Goal: Information Seeking & Learning: Learn about a topic

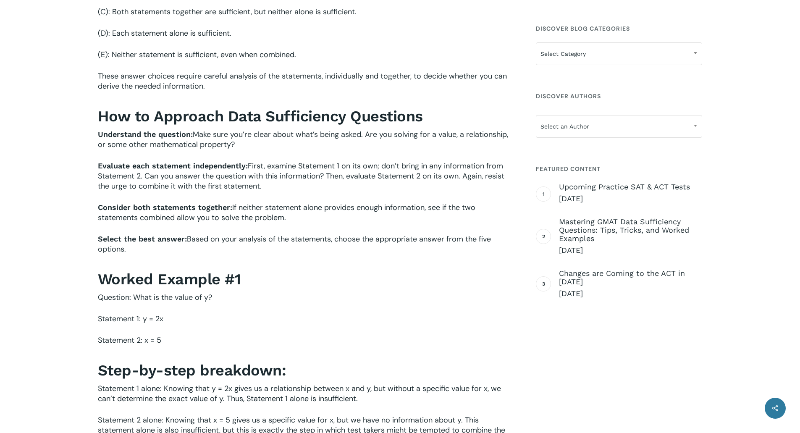
scroll to position [839, 0]
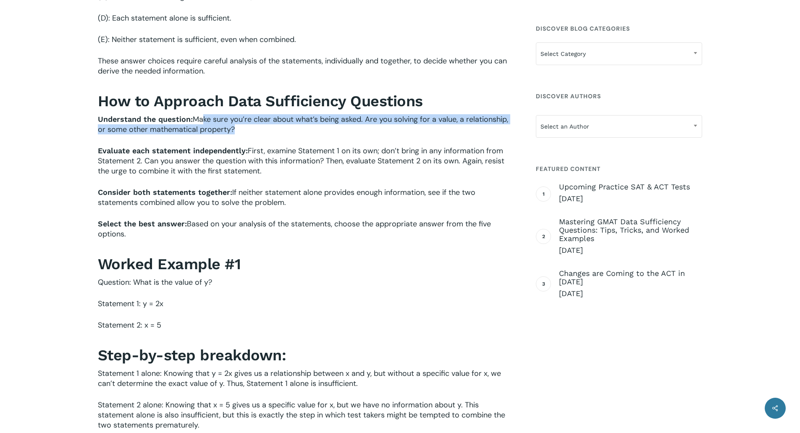
drag, startPoint x: 207, startPoint y: 118, endPoint x: 266, endPoint y: 126, distance: 59.7
click at [266, 126] on p "Understand the question: Make sure you’re clear about what’s being asked. Are y…" at bounding box center [305, 129] width 414 height 31
drag, startPoint x: 246, startPoint y: 126, endPoint x: 76, endPoint y: 118, distance: 169.7
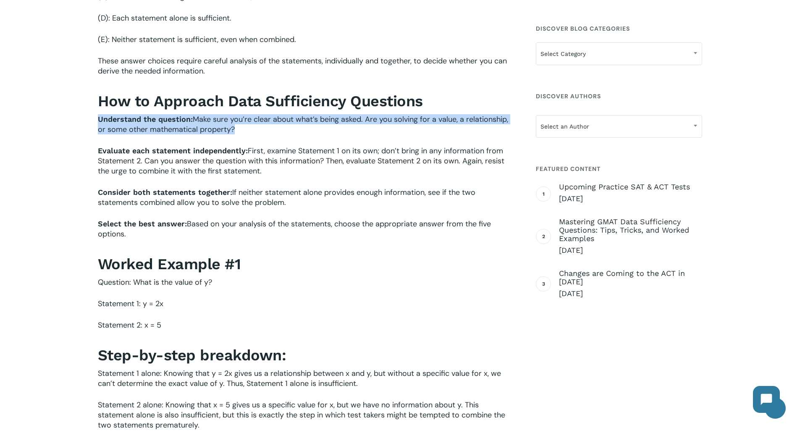
drag, startPoint x: 87, startPoint y: 117, endPoint x: 269, endPoint y: 128, distance: 182.1
click at [269, 128] on p "Understand the question: Make sure you’re clear about what’s being asked. Are y…" at bounding box center [305, 129] width 414 height 31
drag, startPoint x: 263, startPoint y: 130, endPoint x: 73, endPoint y: 116, distance: 189.8
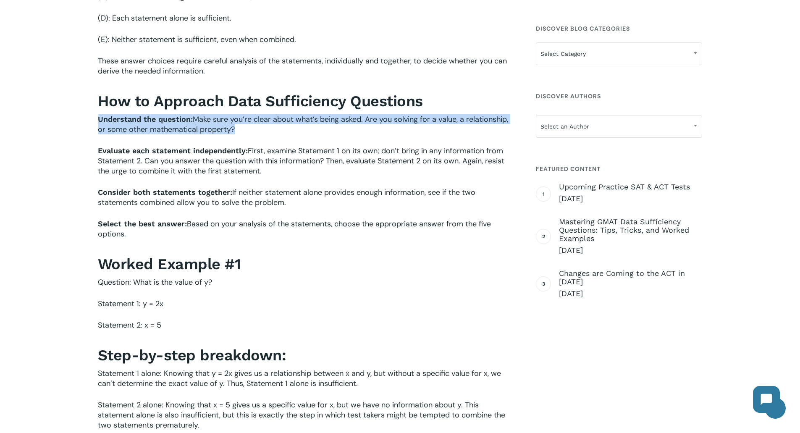
drag, startPoint x: 90, startPoint y: 118, endPoint x: 255, endPoint y: 129, distance: 165.0
click at [254, 129] on p "Understand the question: Make sure you’re clear about what’s being asked. Are y…" at bounding box center [305, 129] width 414 height 31
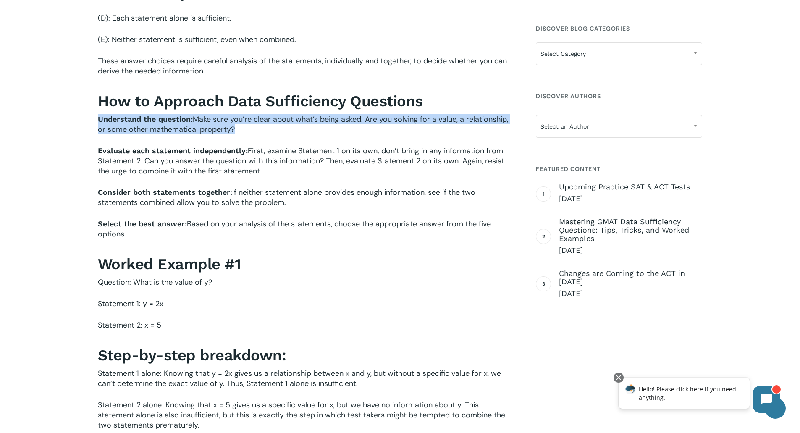
drag, startPoint x: 244, startPoint y: 129, endPoint x: 68, endPoint y: 119, distance: 176.6
drag, startPoint x: 80, startPoint y: 118, endPoint x: 281, endPoint y: 128, distance: 201.7
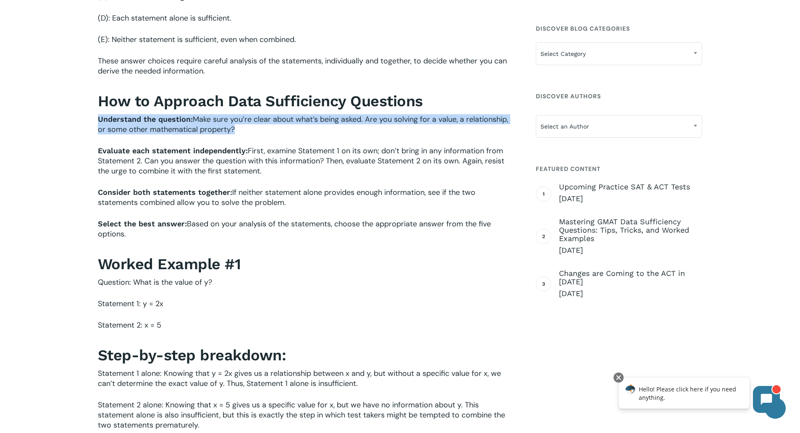
click at [281, 128] on p "Understand the question: Make sure you’re clear about what’s being asked. Are y…" at bounding box center [305, 129] width 414 height 31
drag, startPoint x: 256, startPoint y: 128, endPoint x: 95, endPoint y: 118, distance: 161.5
click at [95, 118] on div "Data Sufficiency questions are a unique and sometimes intimidating part of the …" at bounding box center [305, 304] width 422 height 1727
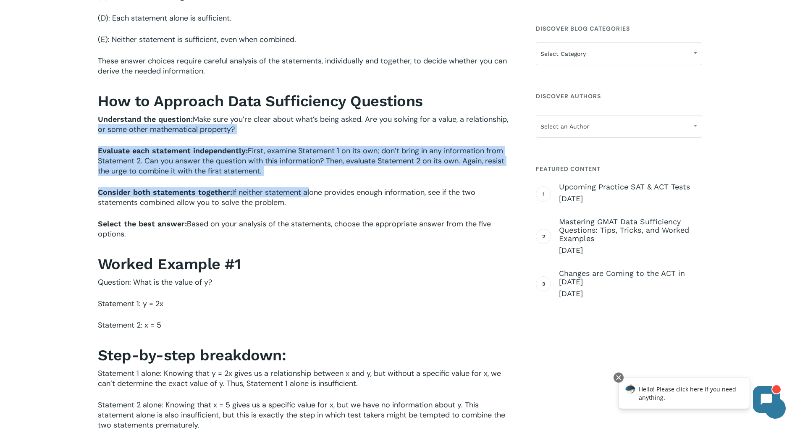
drag, startPoint x: 92, startPoint y: 139, endPoint x: 311, endPoint y: 188, distance: 224.5
click at [311, 188] on span "If neither statement alone provides enough information, see if the two statemen…" at bounding box center [286, 197] width 377 height 20
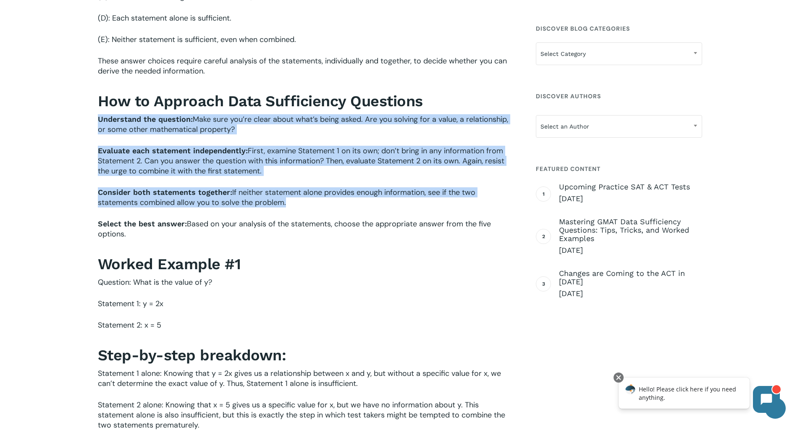
drag, startPoint x: 301, startPoint y: 201, endPoint x: 71, endPoint y: 113, distance: 246.3
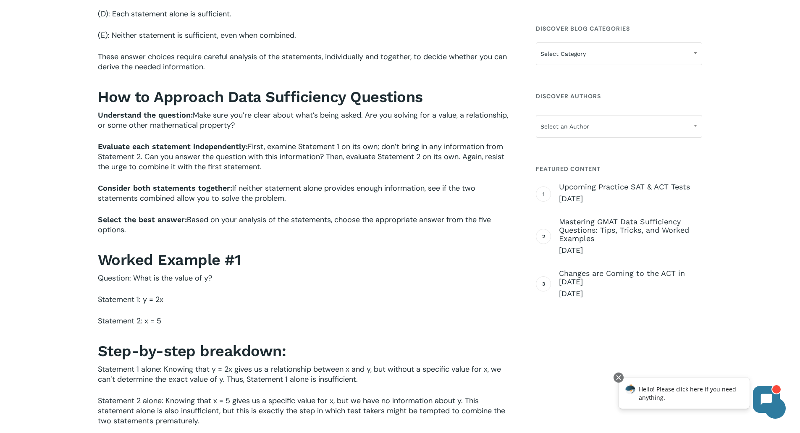
scroll to position [923, 0]
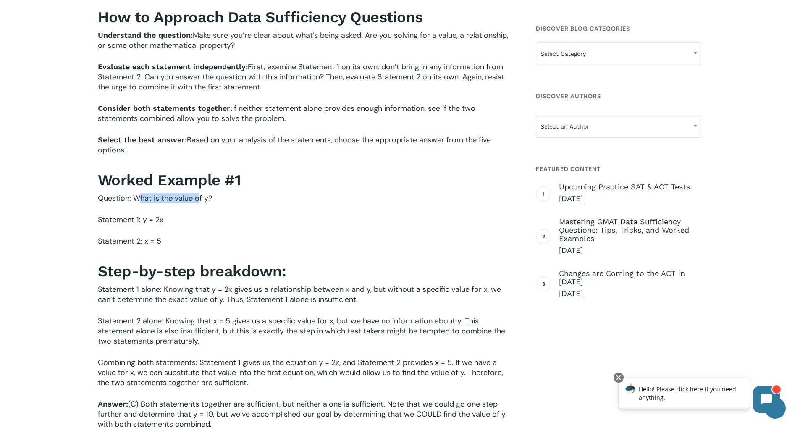
drag, startPoint x: 141, startPoint y: 200, endPoint x: 200, endPoint y: 197, distance: 58.4
click at [200, 197] on span "Question: What is the value of y?" at bounding box center [155, 198] width 114 height 10
click at [232, 201] on p "Question: What is the value of y?" at bounding box center [305, 203] width 414 height 21
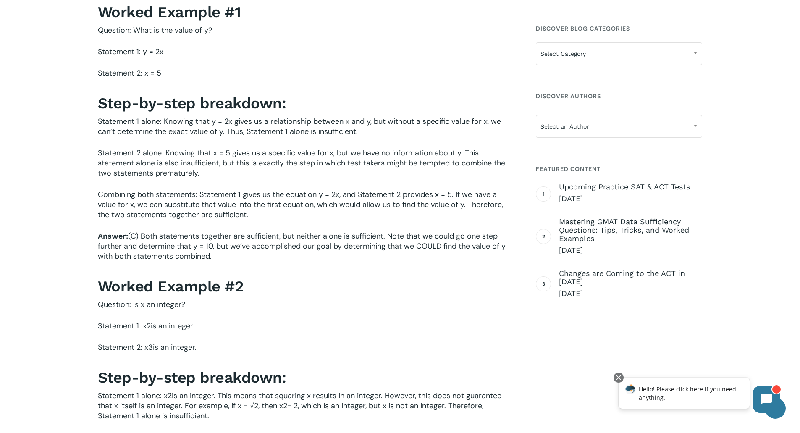
scroll to position [1175, 0]
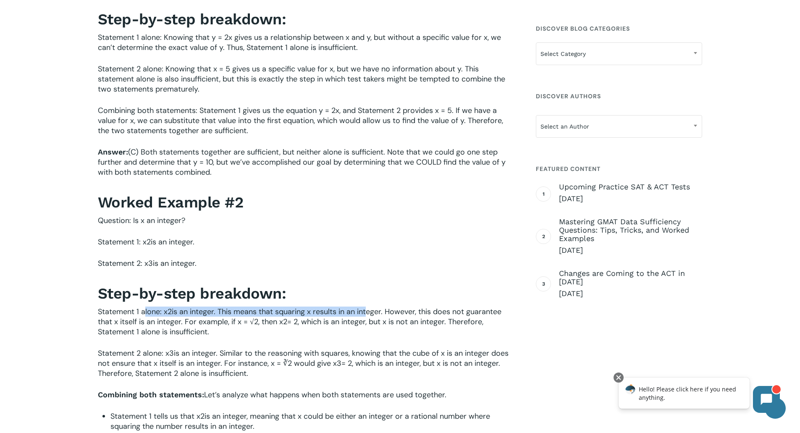
drag, startPoint x: 149, startPoint y: 312, endPoint x: 366, endPoint y: 309, distance: 217.0
click at [366, 309] on p "Statement 1 alone: x 2 is an integer. This means that squaring x results in an …" at bounding box center [305, 327] width 414 height 42
click at [366, 314] on span "is an integer. This means that squaring x results in an integer. However, this …" at bounding box center [299, 316] width 403 height 20
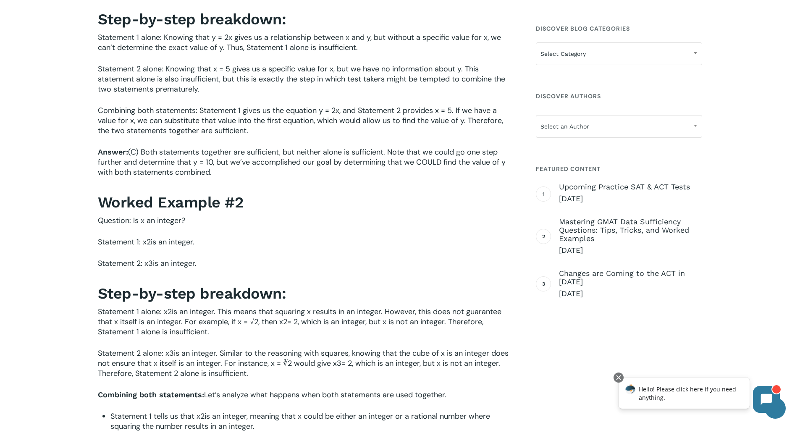
drag, startPoint x: 220, startPoint y: 317, endPoint x: 225, endPoint y: 331, distance: 14.9
click at [225, 331] on p "Statement 1 alone: x 2 is an integer. This means that squaring x results in an …" at bounding box center [305, 327] width 414 height 42
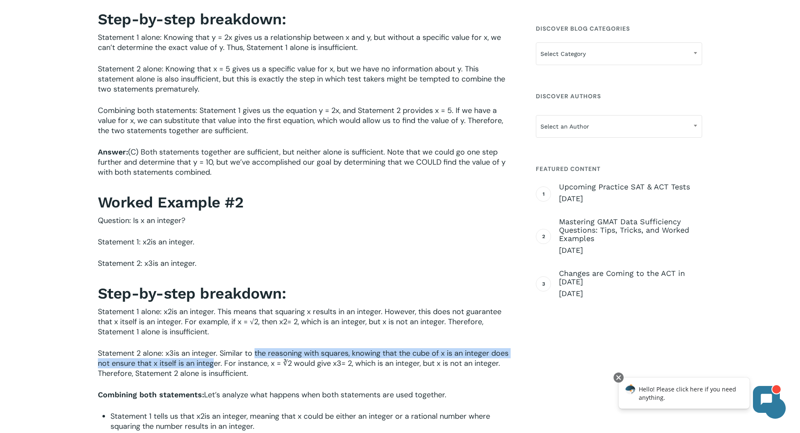
drag, startPoint x: 209, startPoint y: 359, endPoint x: 254, endPoint y: 354, distance: 46.0
click at [254, 354] on span "is an integer. Similar to the reasoning with squares, knowing that the cube of …" at bounding box center [303, 358] width 411 height 20
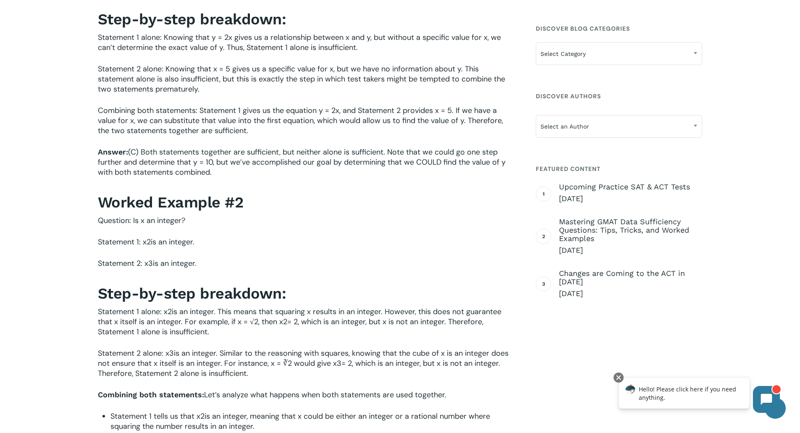
click at [251, 358] on span "is an integer. Similar to the reasoning with squares, knowing that the cube of …" at bounding box center [303, 358] width 411 height 20
drag, startPoint x: 247, startPoint y: 356, endPoint x: 252, endPoint y: 373, distance: 18.3
click at [252, 373] on p "Statement 2 alone: x 3 is an integer. Similar to the reasoning with squares, kn…" at bounding box center [305, 369] width 414 height 42
drag, startPoint x: 253, startPoint y: 370, endPoint x: 246, endPoint y: 352, distance: 19.4
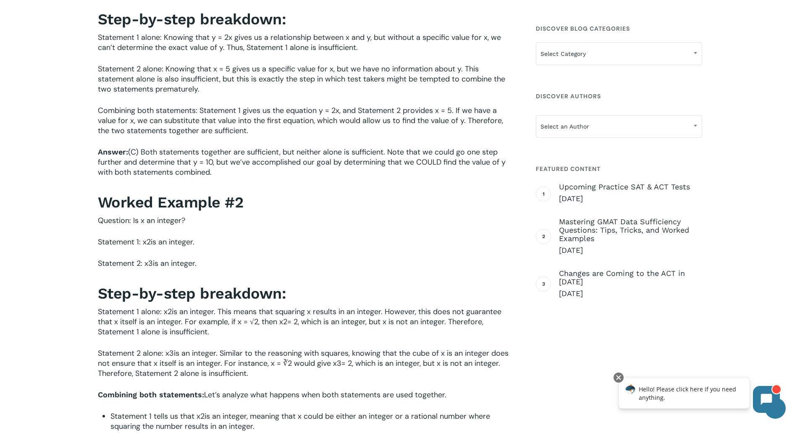
click at [246, 352] on p "Statement 2 alone: x 3 is an integer. Similar to the reasoning with squares, kn…" at bounding box center [305, 369] width 414 height 42
click at [246, 352] on span "is an integer. Similar to the reasoning with squares, knowing that the cube of …" at bounding box center [303, 358] width 411 height 20
drag, startPoint x: 238, startPoint y: 353, endPoint x: 317, endPoint y: 351, distance: 78.5
click at [317, 351] on span "is an integer. Similar to the reasoning with squares, knowing that the cube of …" at bounding box center [303, 358] width 411 height 20
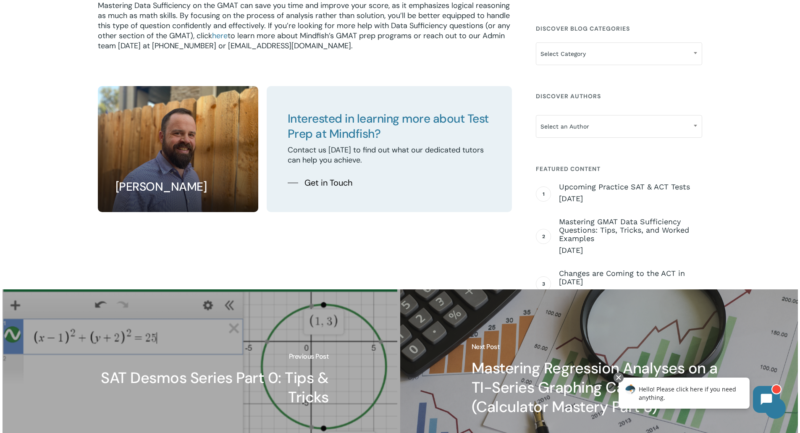
scroll to position [2057, 0]
